Goal: Navigation & Orientation: Go to known website

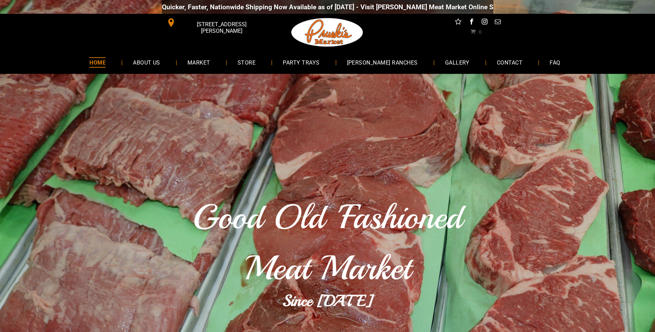
drag, startPoint x: 312, startPoint y: 36, endPoint x: 295, endPoint y: 32, distance: 17.7
click at [295, 32] on img at bounding box center [327, 32] width 75 height 37
click at [284, 37] on div at bounding box center [327, 32] width 111 height 37
click at [471, 23] on span "facebook" at bounding box center [471, 21] width 9 height 9
